Goal: Information Seeking & Learning: Understand process/instructions

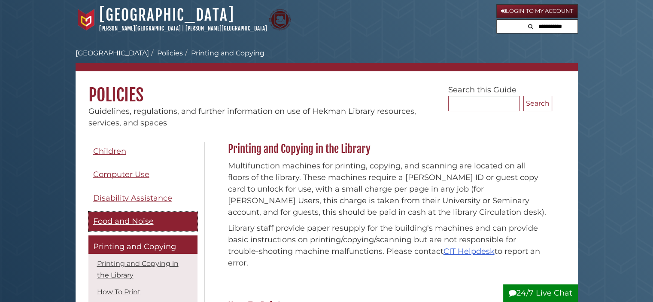
click at [127, 213] on link "Food and Noise" at bounding box center [142, 221] width 109 height 19
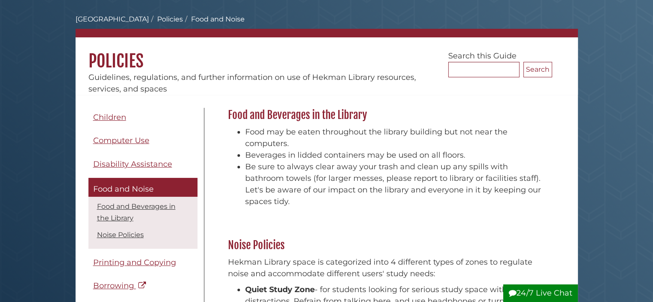
click at [127, 213] on li "Food and Noise Food and Beverages in the Library Noise Policies" at bounding box center [142, 213] width 109 height 71
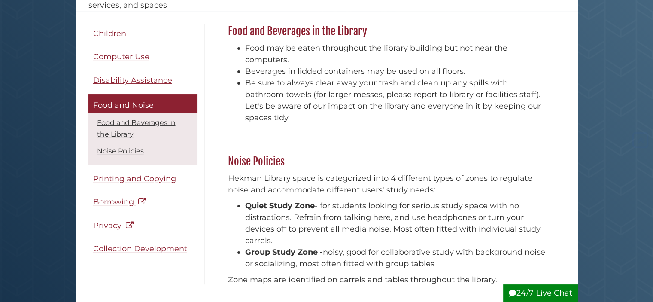
scroll to position [223, 0]
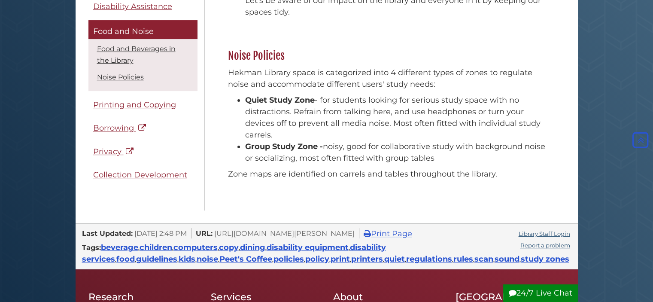
click at [127, 213] on div "Menu Children Computer Use Disability Assistance Food and Noise Food and Bevera…" at bounding box center [327, 65] width 502 height 318
drag, startPoint x: 0, startPoint y: 0, endPoint x: 127, endPoint y: 213, distance: 247.9
click at [127, 213] on div "Menu Children Computer Use Disability Assistance Food and Noise Food and Bevera…" at bounding box center [327, 65] width 502 height 318
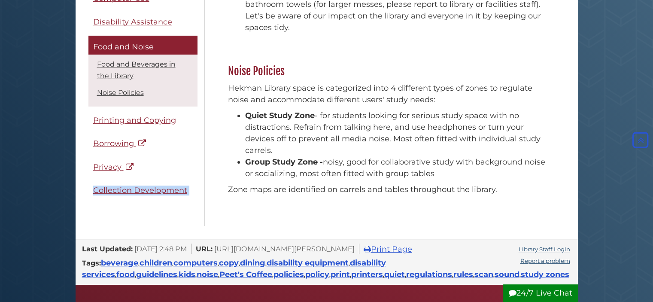
scroll to position [206, 0]
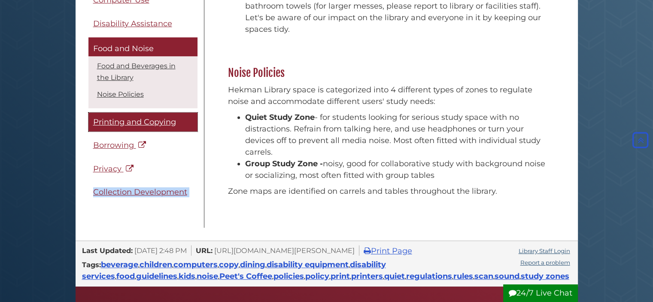
click at [99, 124] on span "Printing and Copying" at bounding box center [134, 121] width 83 height 9
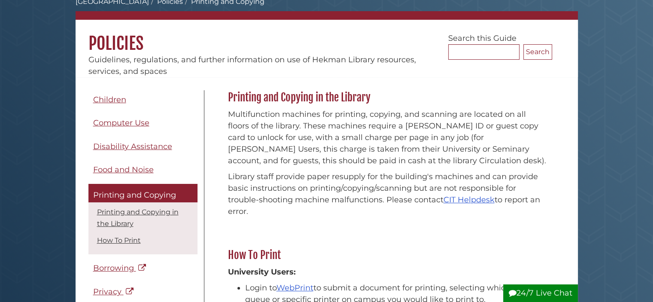
scroll to position [69, 0]
